Goal: Information Seeking & Learning: Learn about a topic

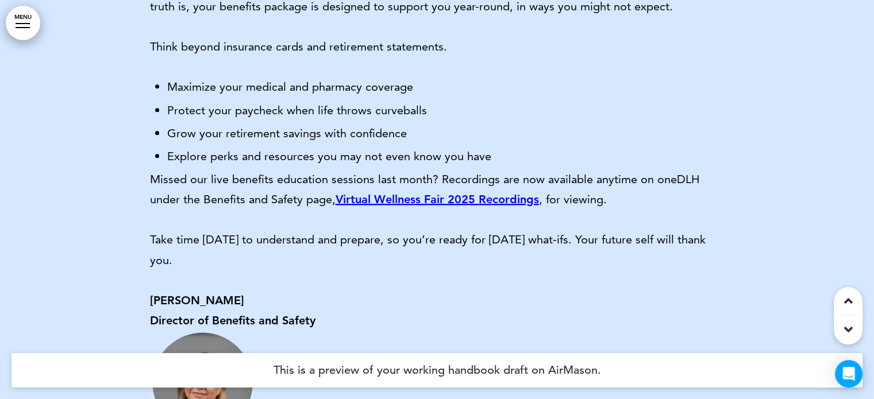
scroll to position [567, 0]
click at [470, 198] on link "Virtual Wellness Fair 2025 Recordings" at bounding box center [436, 199] width 203 height 14
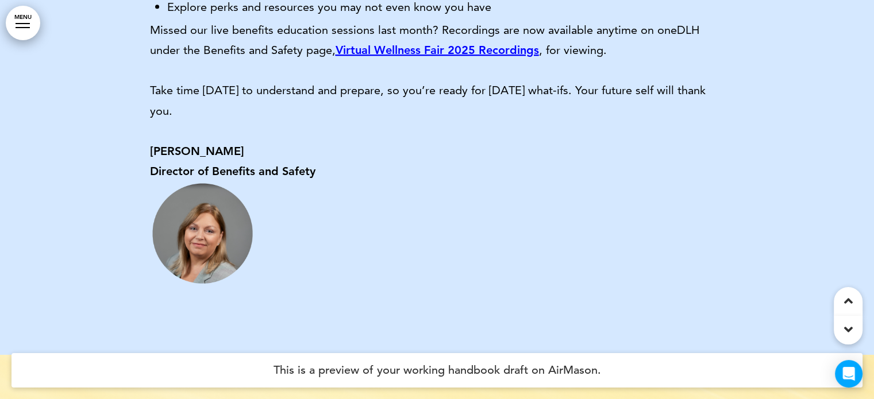
scroll to position [718, 0]
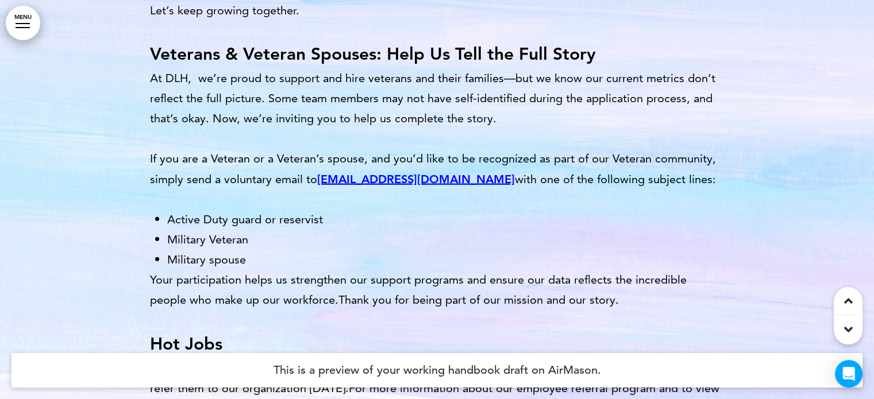
scroll to position [2663, 0]
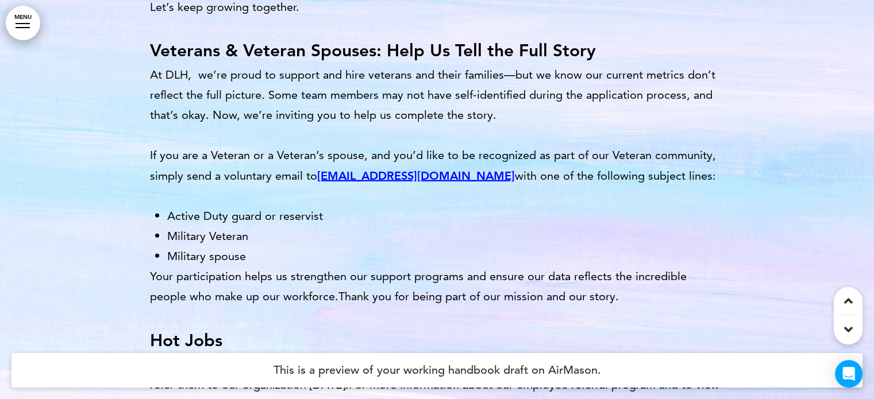
click at [412, 169] on span "[EMAIL_ADDRESS][DOMAIN_NAME]" at bounding box center [416, 176] width 198 height 14
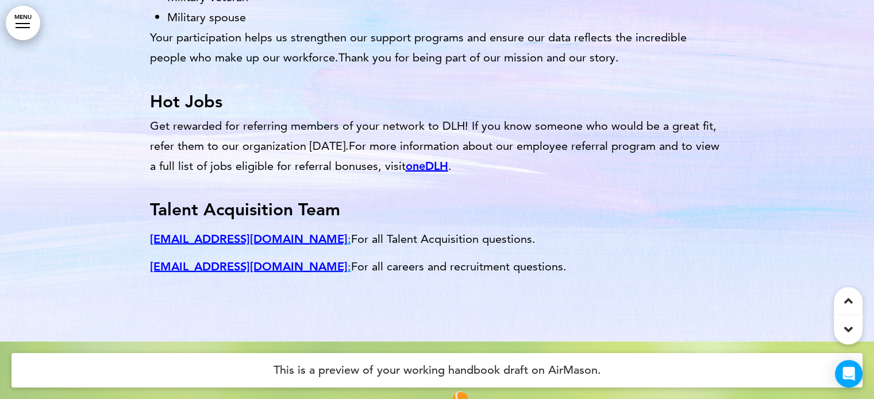
scroll to position [2904, 0]
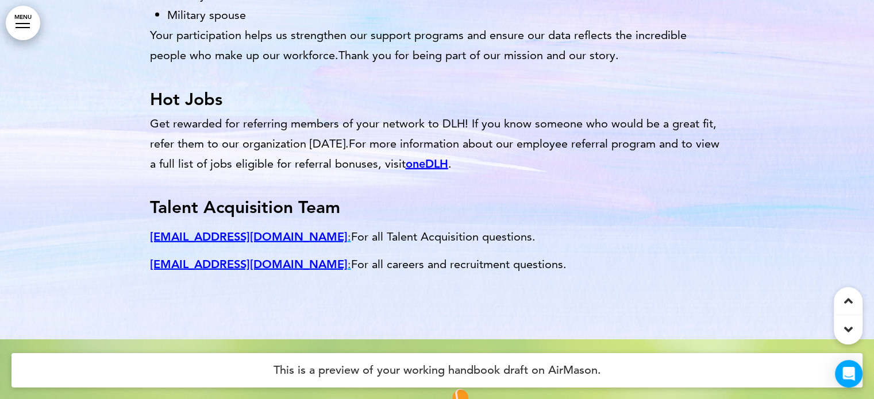
click at [415, 157] on link "oneDLH" at bounding box center [427, 164] width 43 height 14
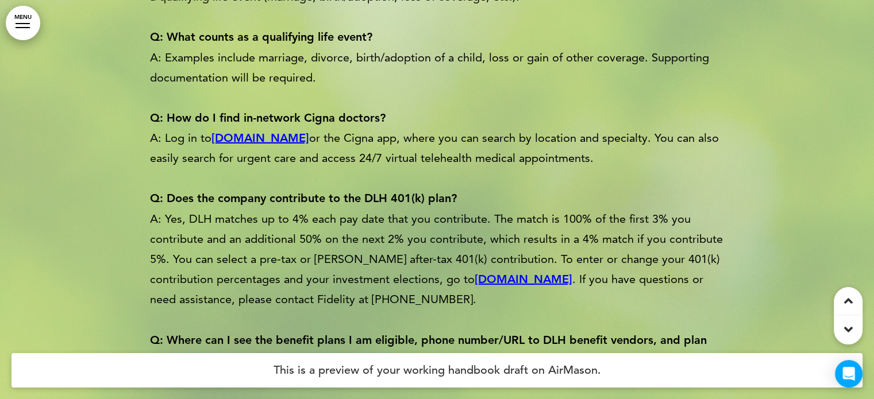
scroll to position [3637, 0]
click at [250, 130] on link "[DOMAIN_NAME]" at bounding box center [260, 137] width 98 height 14
click at [474, 272] on strong "[DOMAIN_NAME]" at bounding box center [523, 279] width 98 height 14
click at [560, 373] on link "Benefits and Safety" at bounding box center [558, 380] width 103 height 14
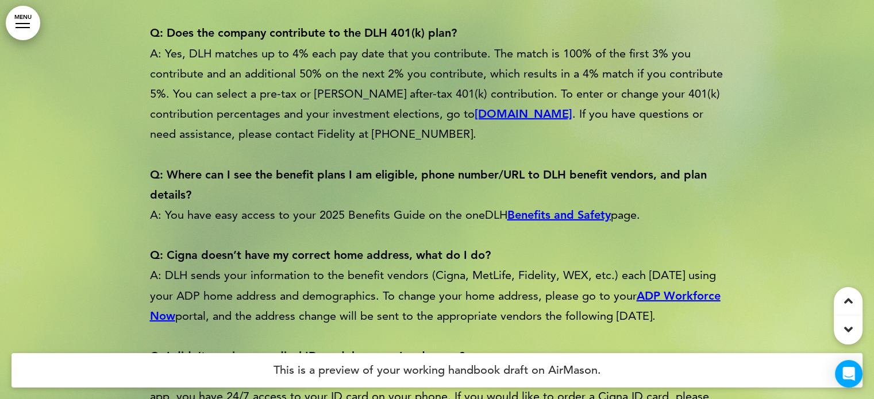
scroll to position [3802, 0]
click at [675, 288] on strong "ADP Workforce Now﻿" at bounding box center [435, 305] width 570 height 34
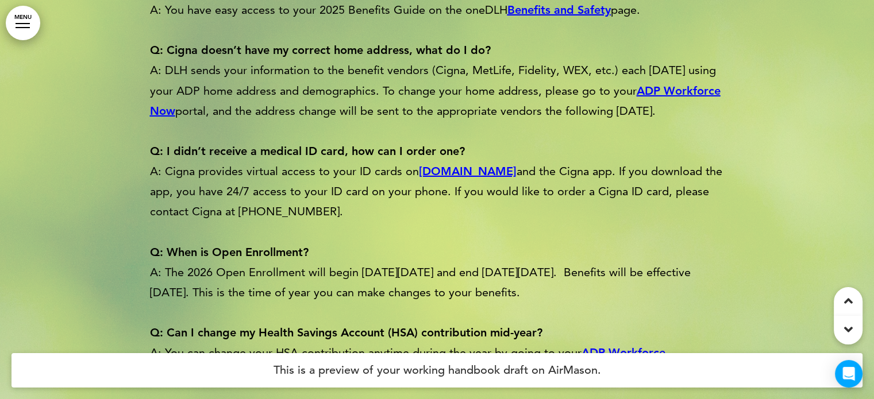
scroll to position [4008, 0]
click at [447, 145] on p "Q: I didn’t receive a medical ID card, how can I order one? A: Cigna provides v…" at bounding box center [437, 180] width 574 height 81
click at [453, 163] on strong "[DOMAIN_NAME]" at bounding box center [468, 170] width 98 height 14
click at [626, 345] on strong "ADP Workforce Now" at bounding box center [407, 362] width 515 height 34
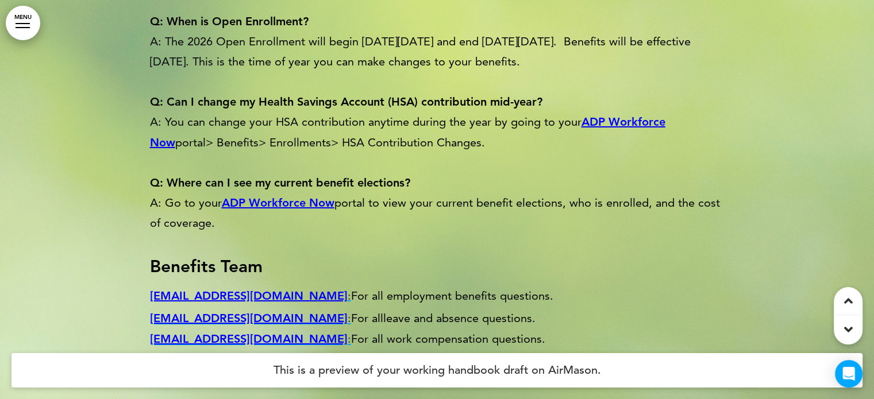
scroll to position [4241, 0]
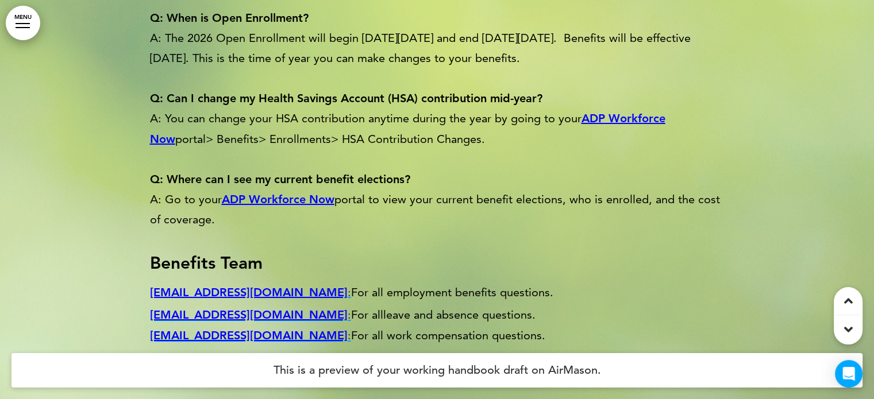
click at [279, 192] on strong "ADP Workforce Now" at bounding box center [278, 199] width 113 height 14
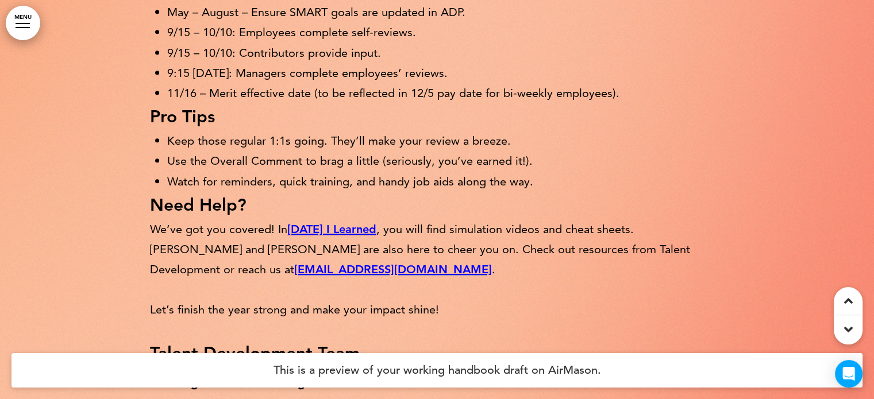
scroll to position [5175, 0]
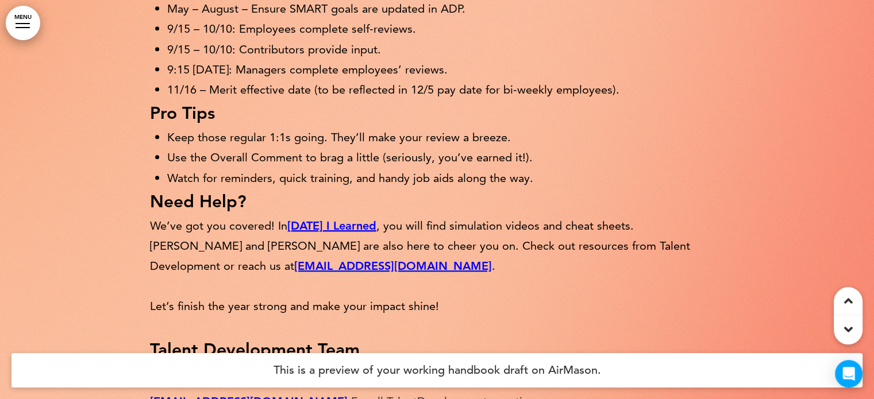
click at [331, 219] on link "[DATE] I Learned" at bounding box center [331, 226] width 89 height 14
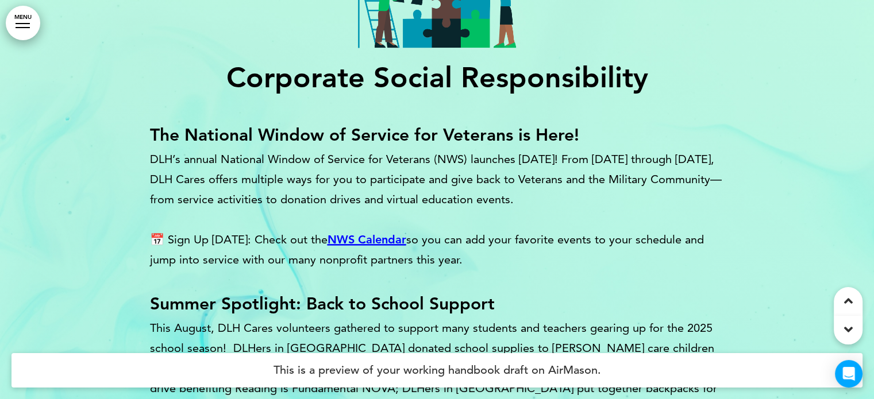
scroll to position [5819, 0]
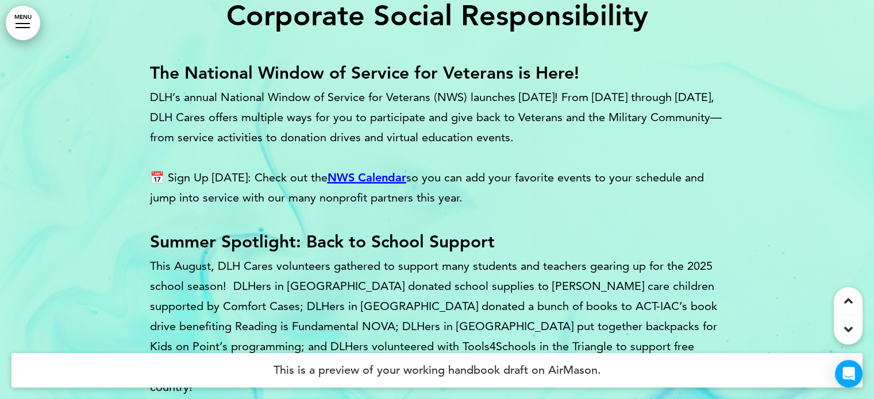
click at [362, 171] on link "NWS Calendar" at bounding box center [366, 178] width 79 height 14
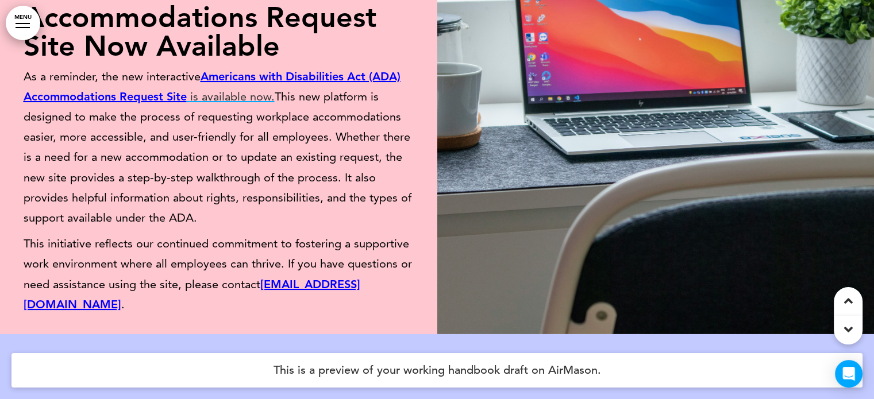
scroll to position [8371, 0]
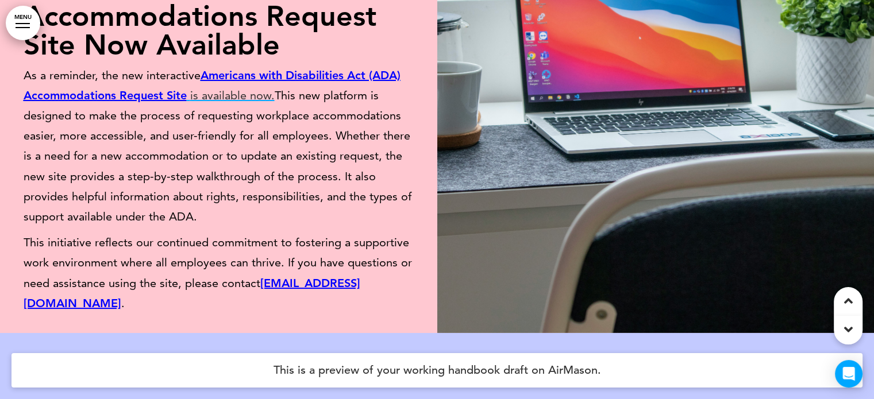
click at [364, 68] on span "Americans with Disabilities Act (ADA) Accommodations Request Site" at bounding box center [211, 85] width 377 height 34
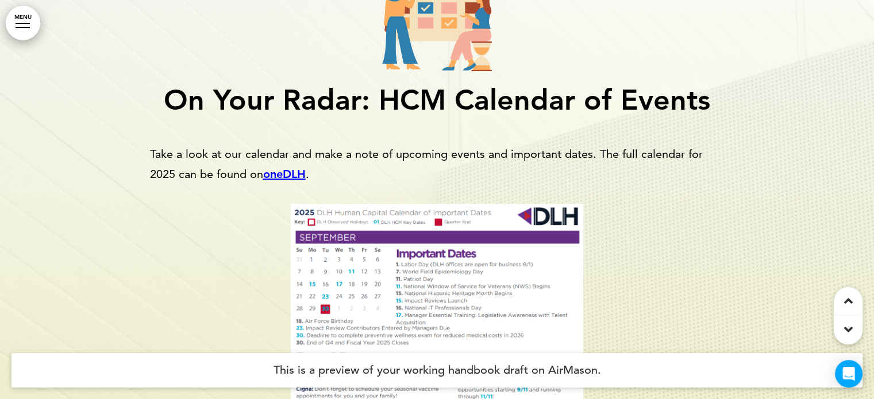
scroll to position [9220, 0]
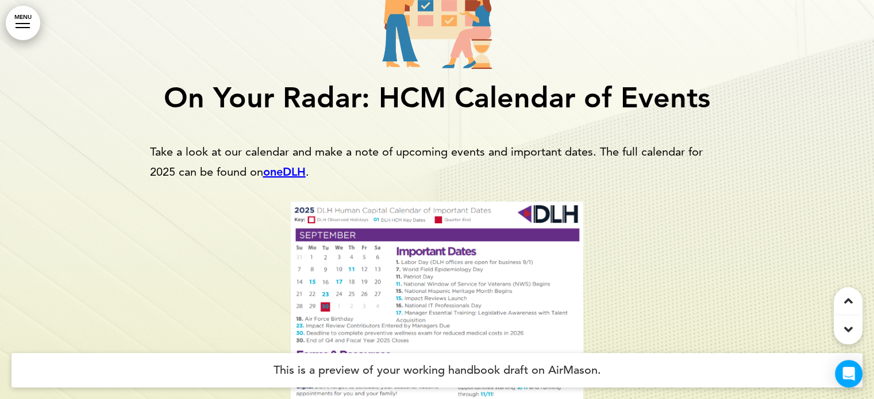
click at [296, 165] on link "oneDLH" at bounding box center [284, 172] width 43 height 14
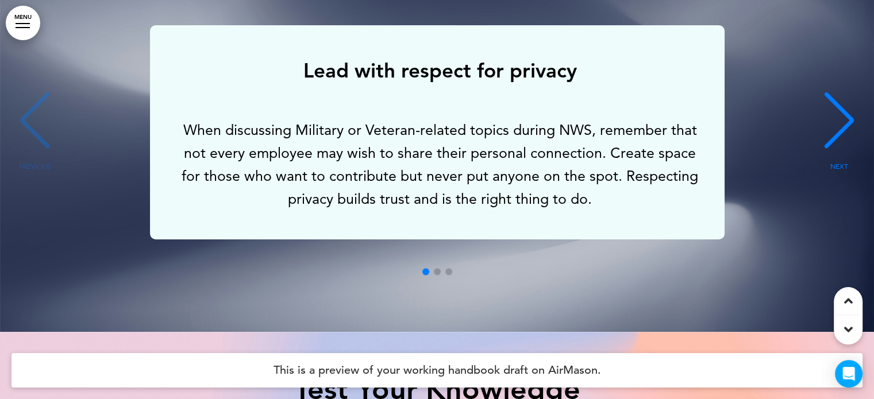
scroll to position [9953, 0]
click at [835, 102] on div "NEXT" at bounding box center [838, 130] width 35 height 57
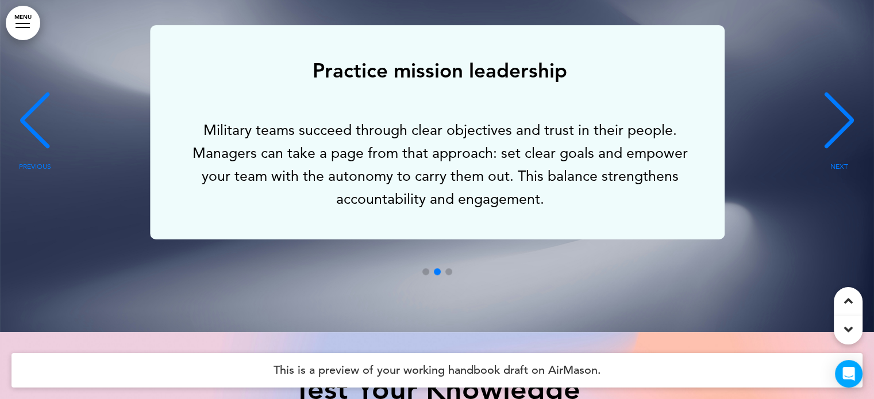
click at [835, 102] on div "NEXT" at bounding box center [838, 130] width 35 height 57
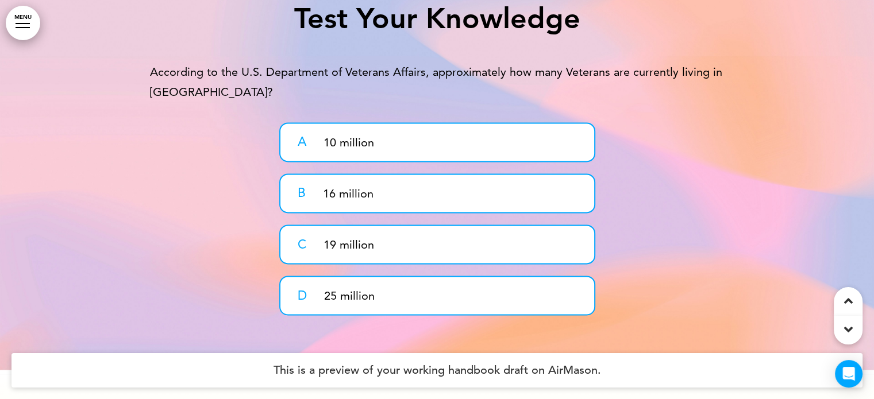
scroll to position [10324, 0]
click at [505, 183] on p "16 million" at bounding box center [454, 193] width 262 height 20
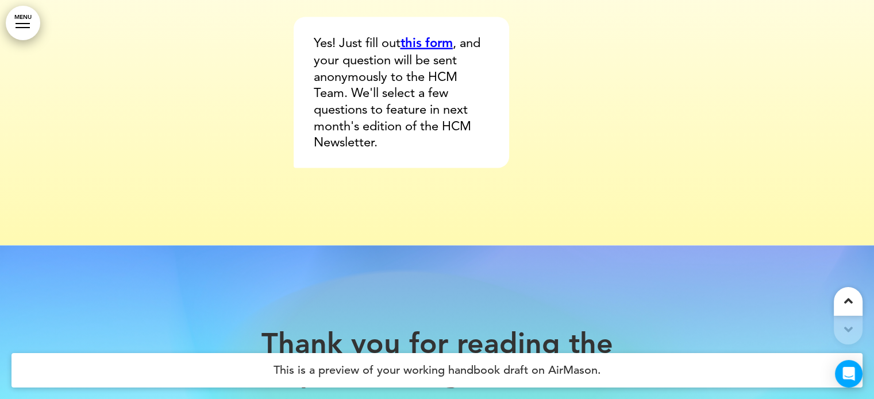
scroll to position [10890, 0]
click at [435, 34] on link "this form" at bounding box center [426, 42] width 52 height 16
